Goal: Task Accomplishment & Management: Manage account settings

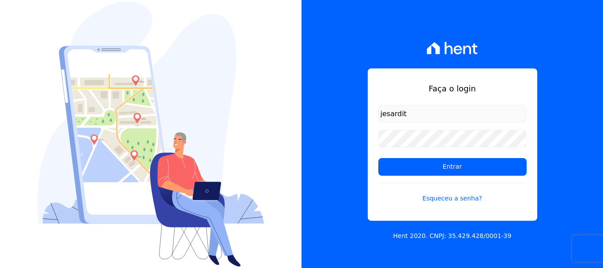
drag, startPoint x: 405, startPoint y: 114, endPoint x: 355, endPoint y: 118, distance: 50.0
click at [355, 118] on div "Faça o login jesardit Entrar Esqueceu a senha? Hent 2020. CNPJ: 35.429.428/0001…" at bounding box center [451, 134] width 301 height 268
type input "financ.junco@gmail.com"
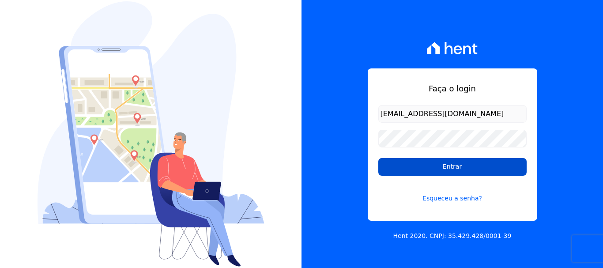
click at [456, 170] on input "Entrar" at bounding box center [452, 167] width 148 height 18
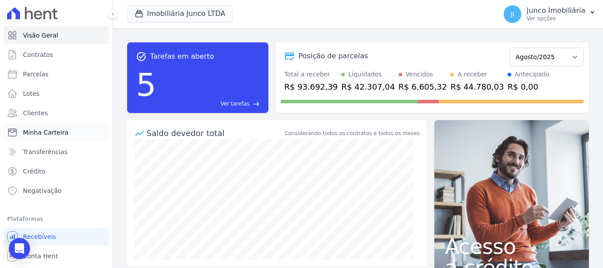
click at [52, 134] on span "Minha Carteira" at bounding box center [45, 132] width 45 height 9
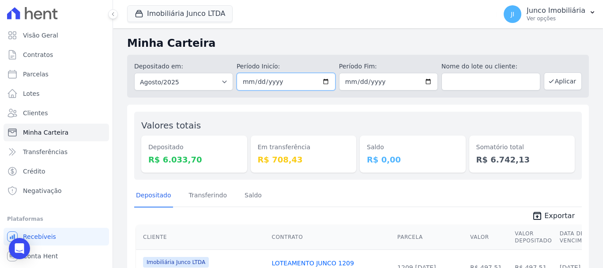
click at [321, 81] on input "[DATE]" at bounding box center [286, 82] width 99 height 18
type input "[DATE]"
click at [424, 79] on input "[DATE]" at bounding box center [388, 82] width 99 height 18
type input "[DATE]"
click at [561, 82] on button "Aplicar" at bounding box center [563, 81] width 38 height 18
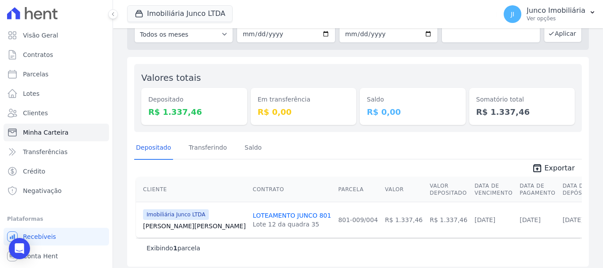
scroll to position [53, 0]
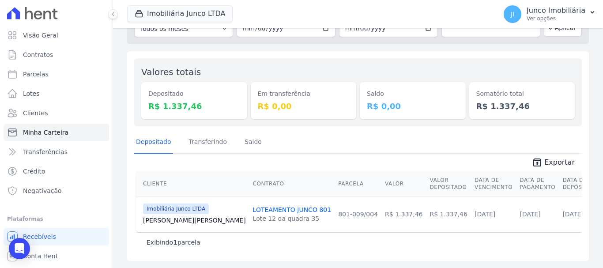
click at [253, 208] on link "LOTEAMENTO JUNCO 801" at bounding box center [292, 209] width 79 height 7
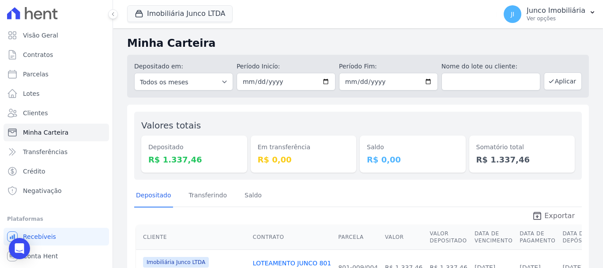
click at [564, 218] on span "Exportar" at bounding box center [559, 215] width 30 height 11
click at [549, 20] on p "Ver opções" at bounding box center [555, 18] width 59 height 7
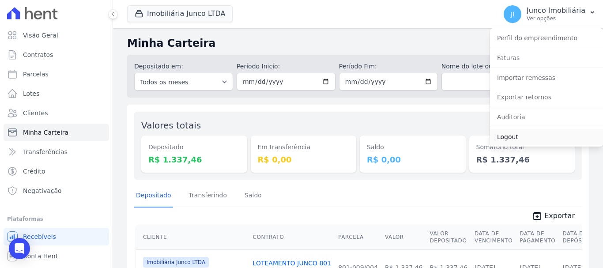
click at [510, 136] on link "Logout" at bounding box center [546, 137] width 113 height 16
